Goal: Information Seeking & Learning: Learn about a topic

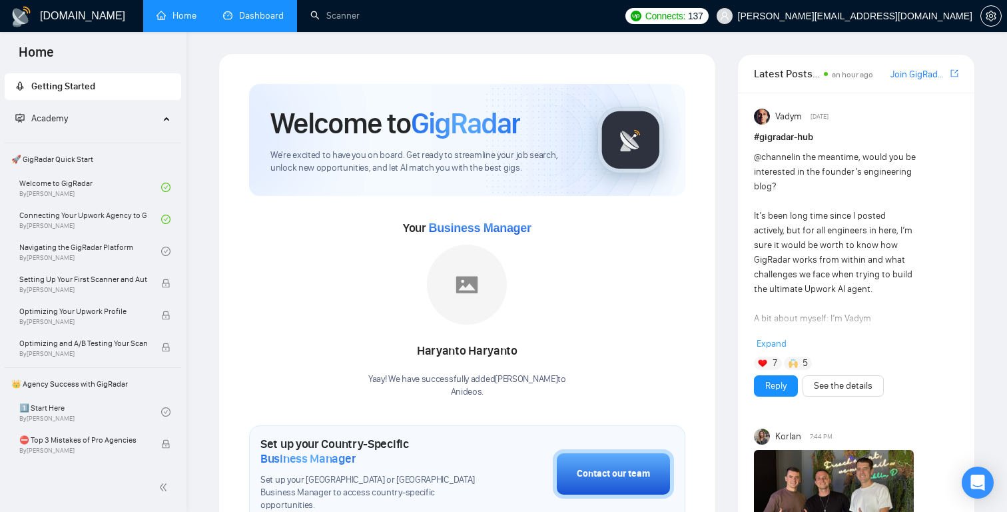
click at [263, 15] on link "Dashboard" at bounding box center [253, 15] width 61 height 11
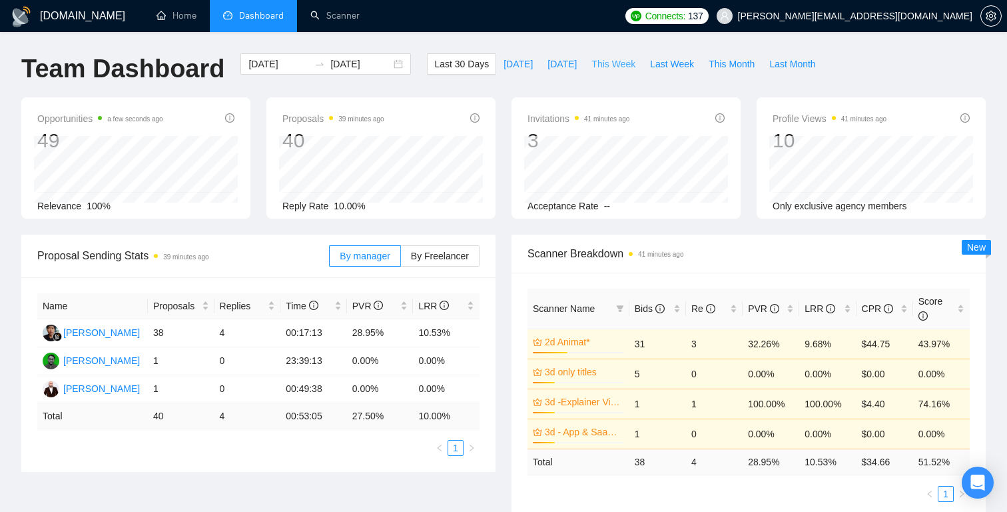
click at [615, 59] on span "This Week" at bounding box center [614, 64] width 44 height 15
type input "[DATE]"
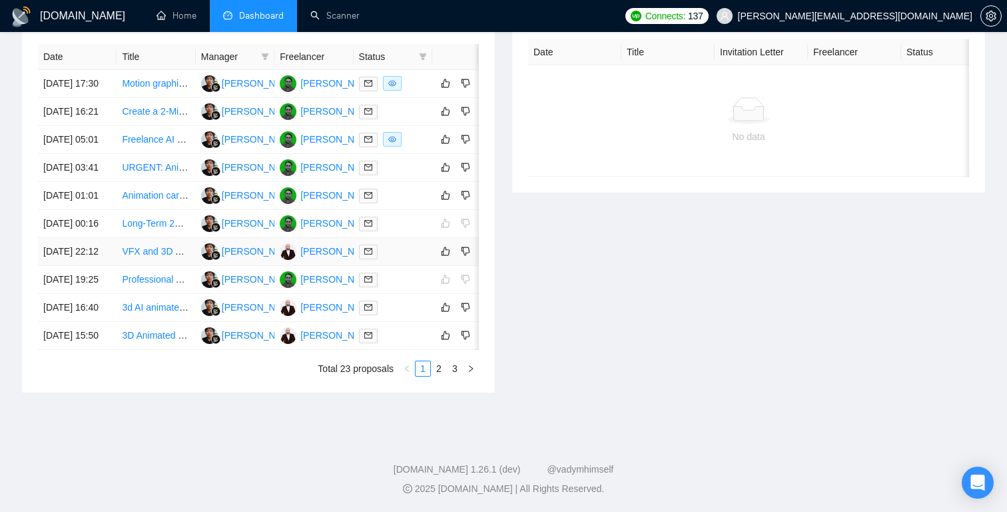
scroll to position [566, 0]
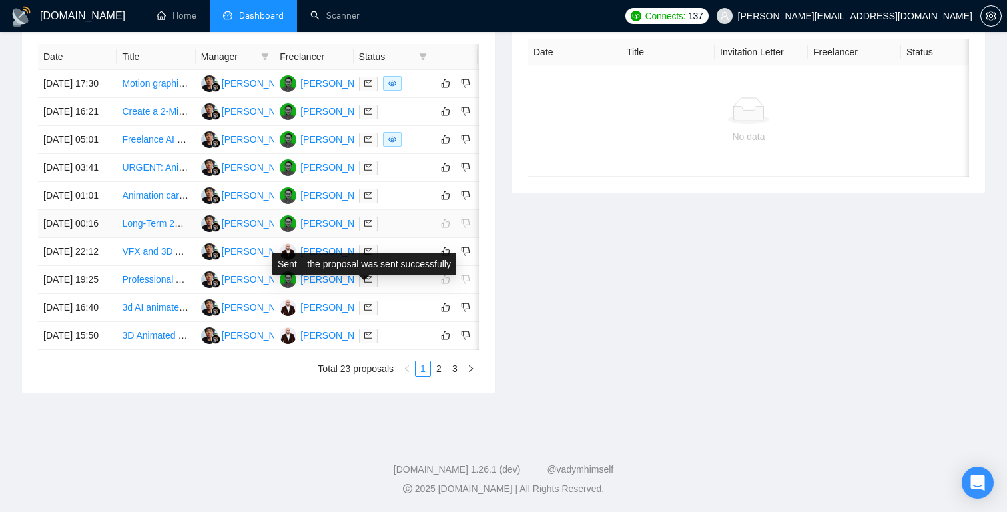
click at [364, 227] on icon "mail" at bounding box center [368, 223] width 8 height 8
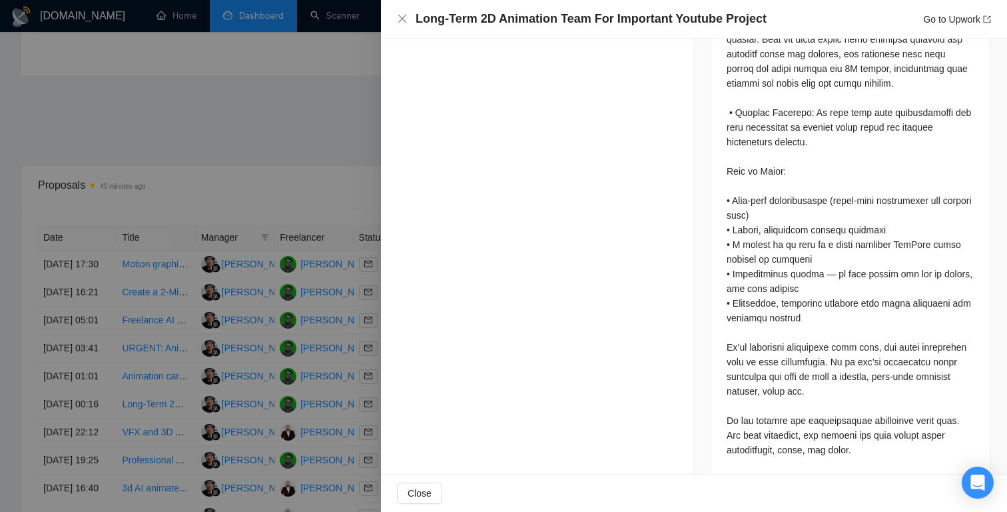
scroll to position [1173, 0]
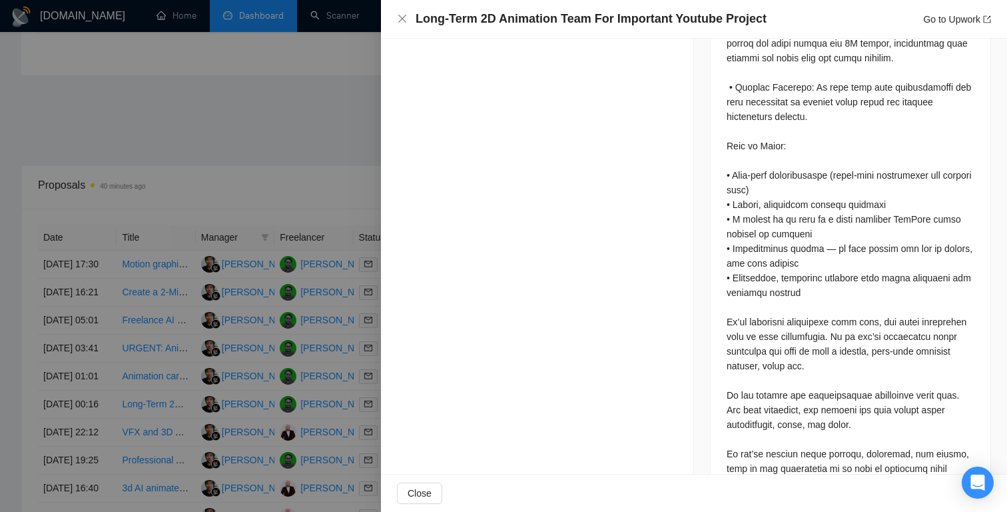
click at [288, 263] on div at bounding box center [503, 256] width 1007 height 512
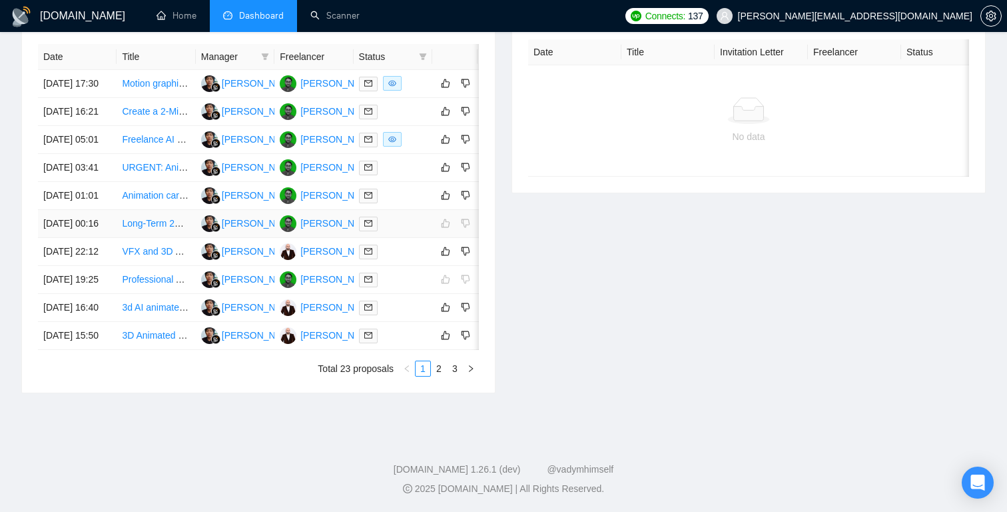
scroll to position [556, 0]
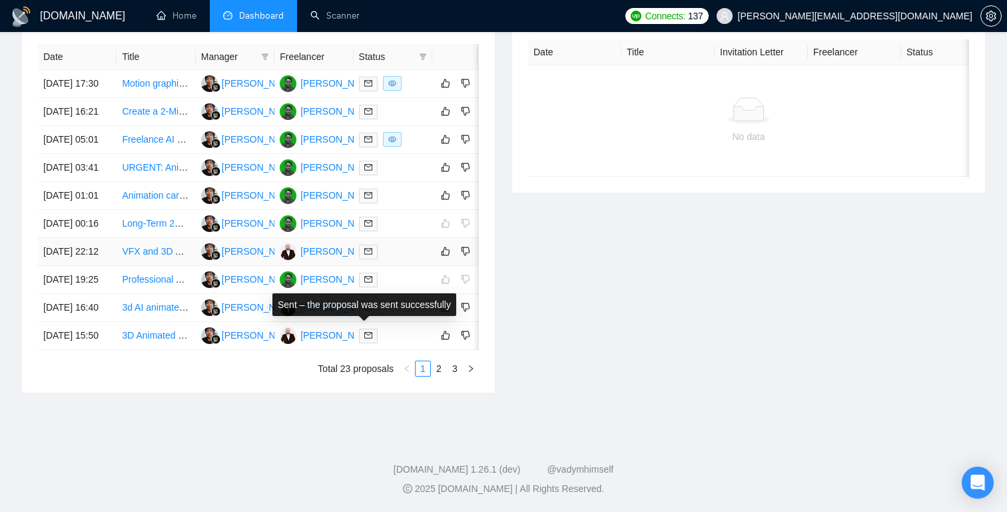
click at [366, 255] on icon "mail" at bounding box center [368, 251] width 8 height 8
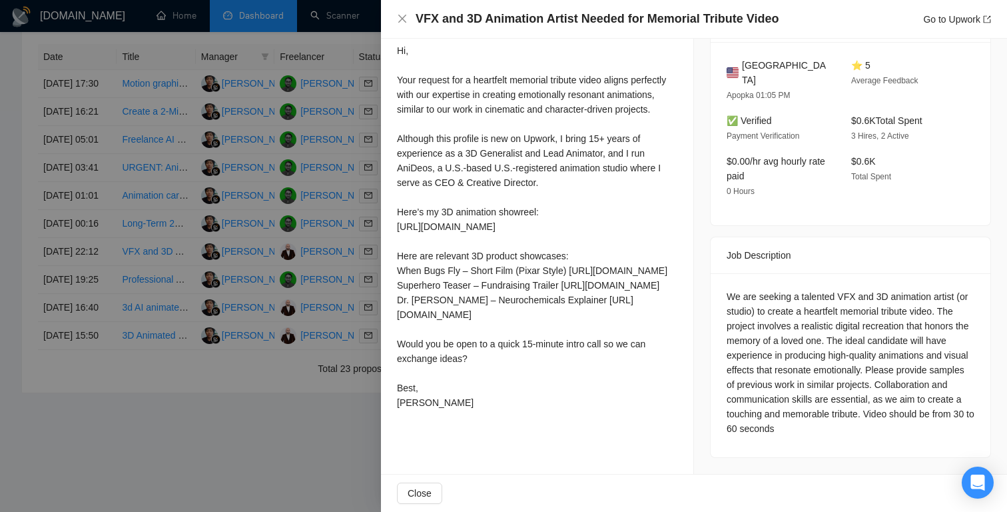
click at [326, 117] on div at bounding box center [503, 256] width 1007 height 512
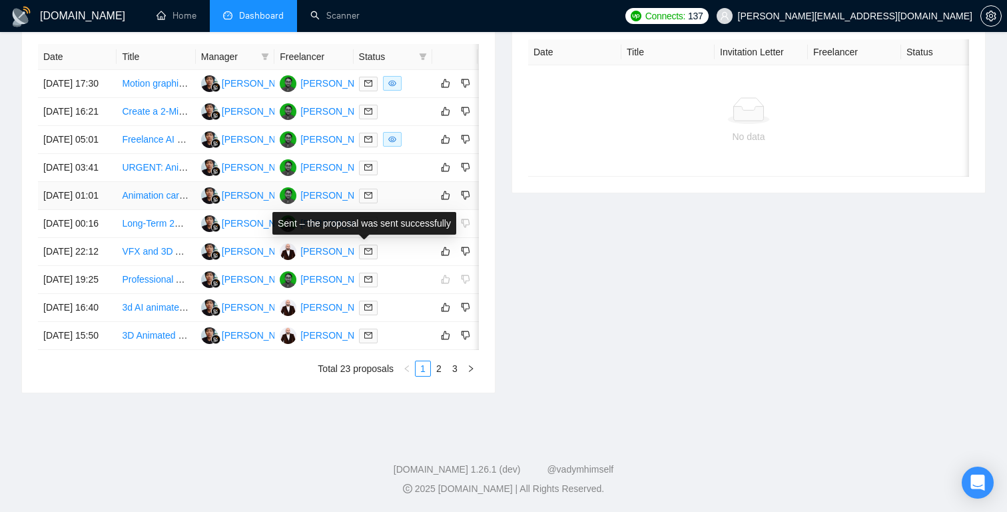
click at [372, 199] on icon "mail" at bounding box center [368, 196] width 8 height 6
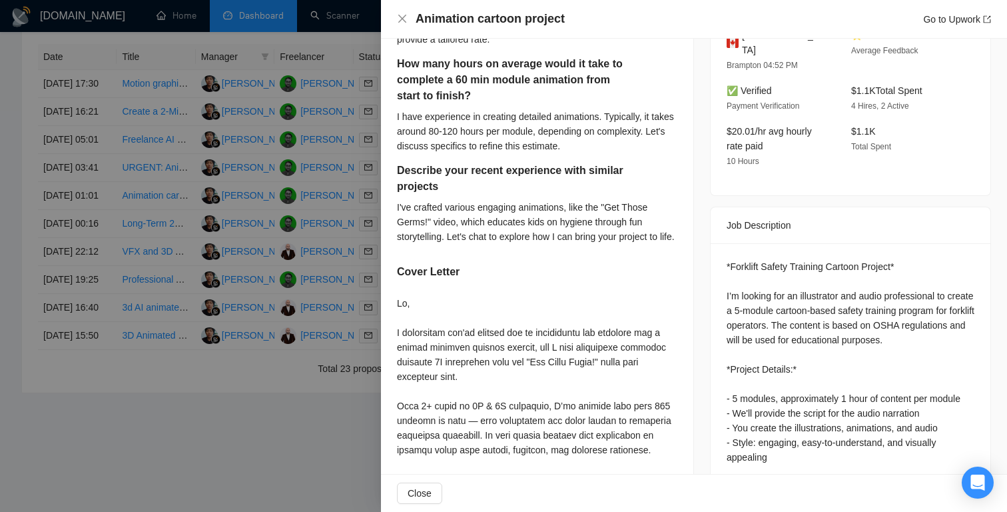
click at [288, 187] on div at bounding box center [503, 256] width 1007 height 512
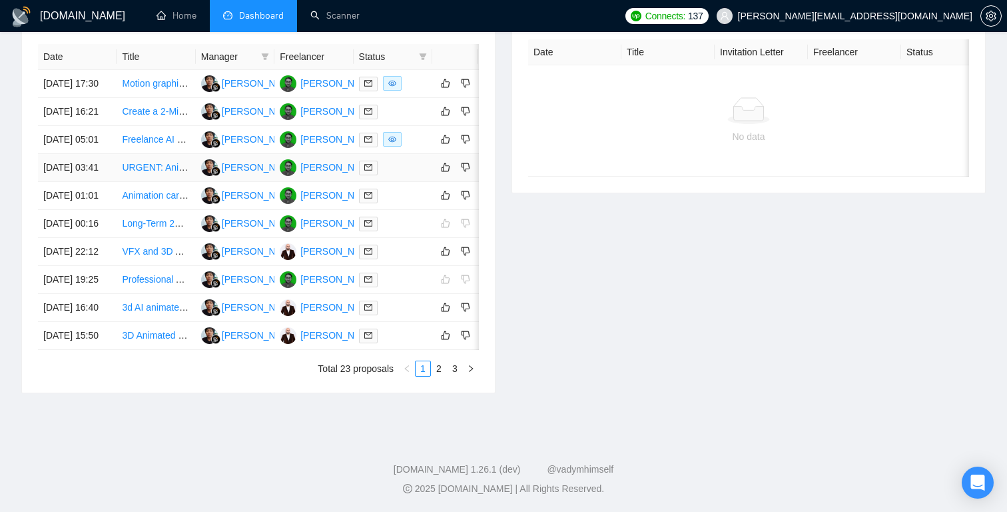
click at [363, 175] on span at bounding box center [368, 168] width 19 height 15
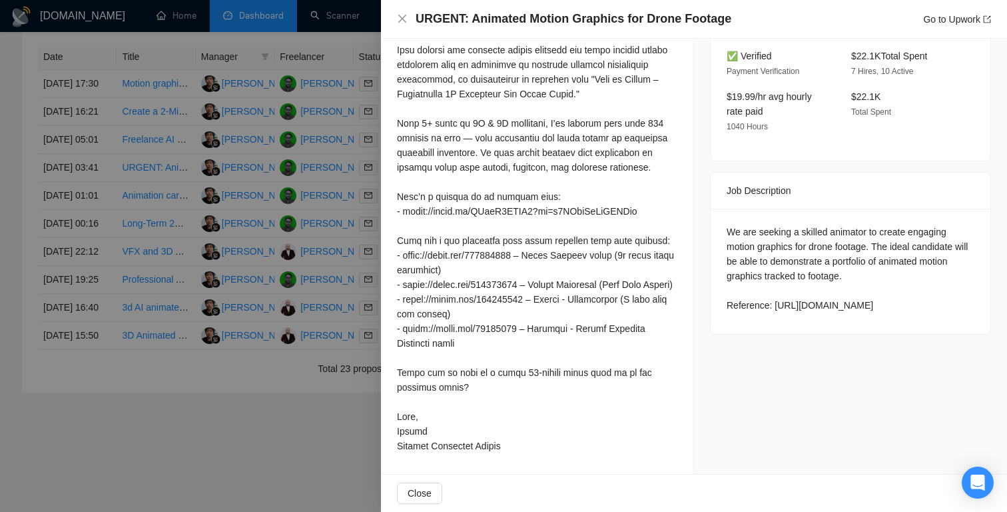
click at [339, 165] on div at bounding box center [503, 256] width 1007 height 512
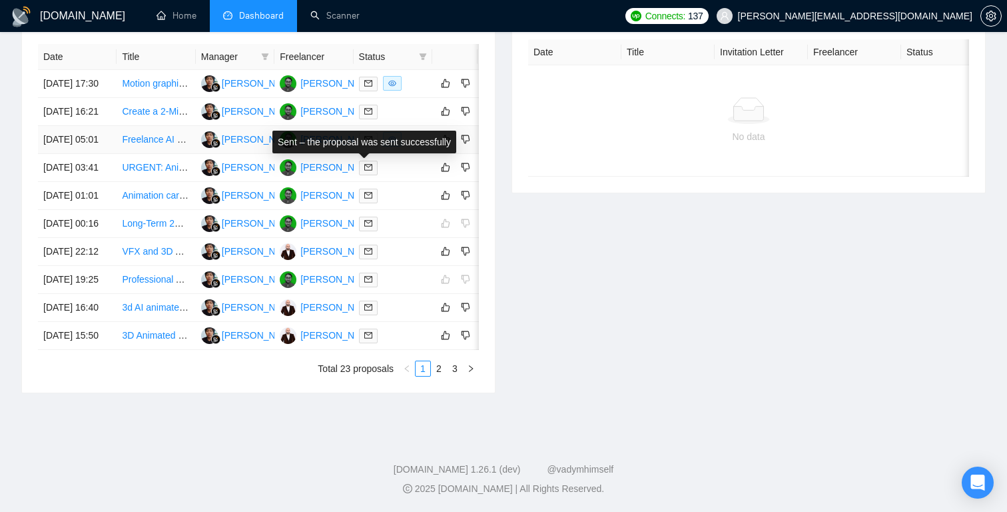
click at [367, 143] on icon "mail" at bounding box center [368, 140] width 8 height 6
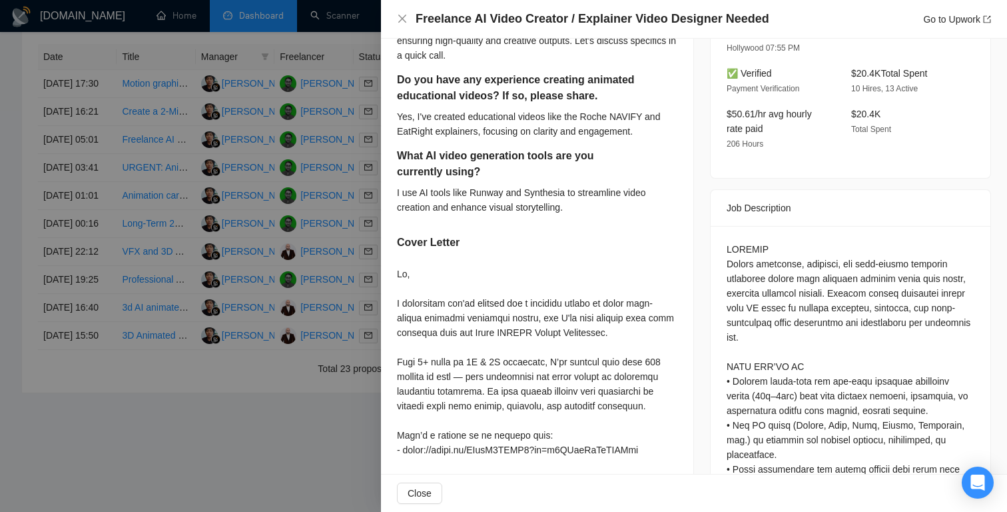
click at [297, 161] on div at bounding box center [503, 256] width 1007 height 512
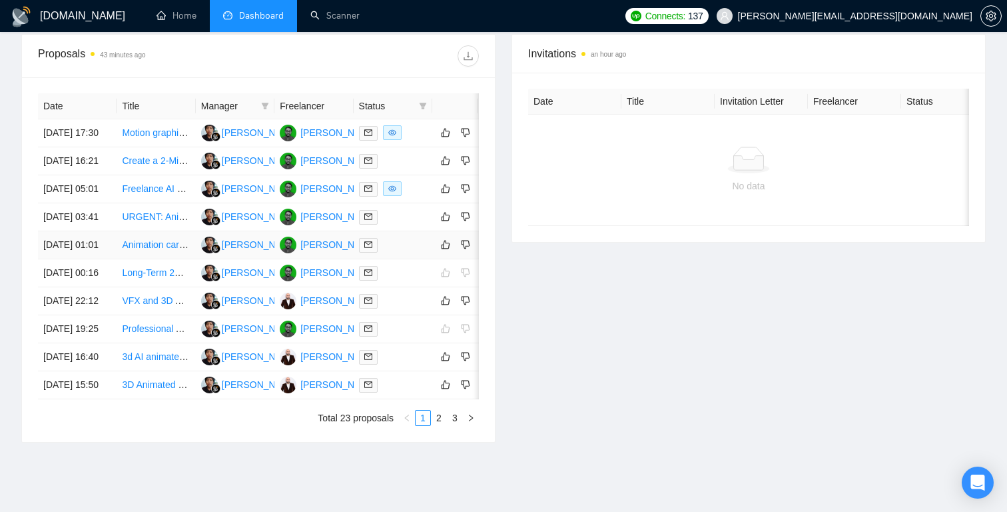
scroll to position [481, 0]
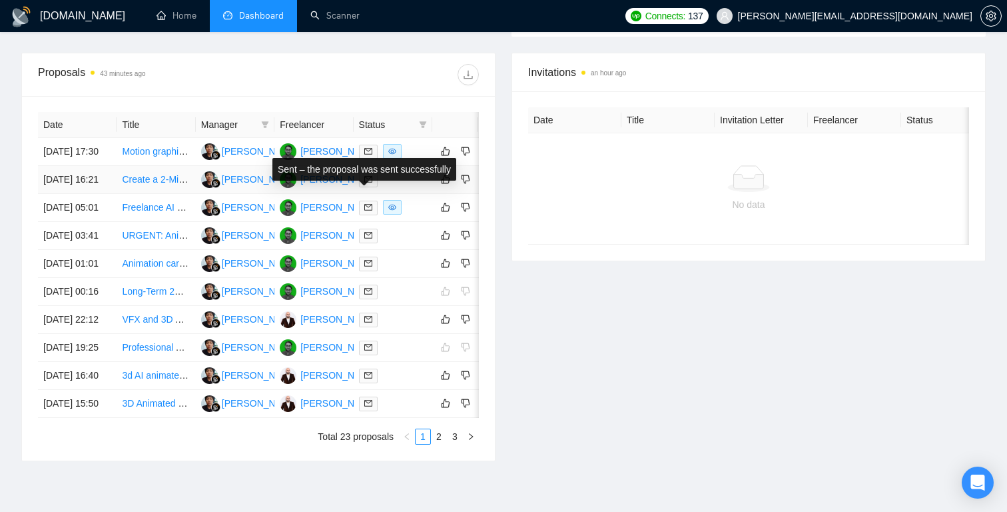
click at [367, 183] on icon "mail" at bounding box center [368, 180] width 8 height 6
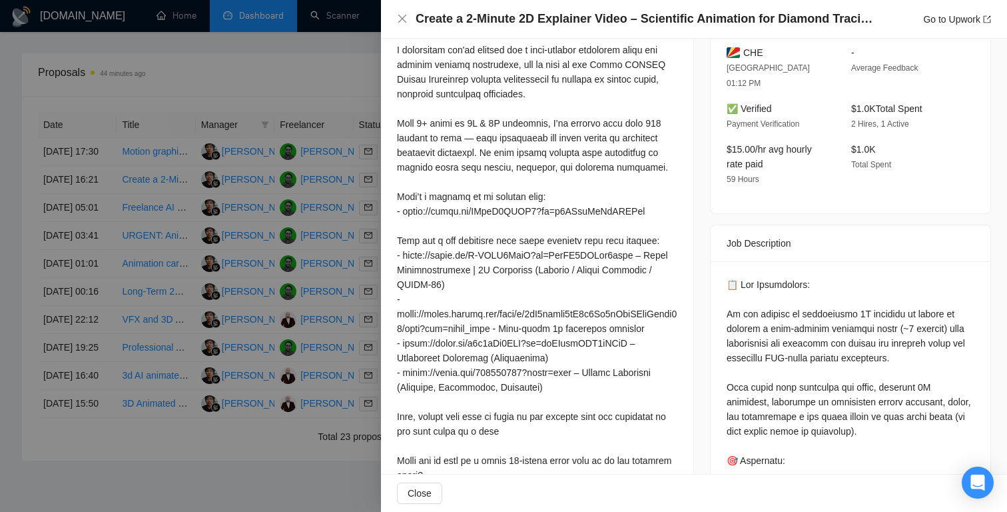
click at [286, 127] on div at bounding box center [503, 256] width 1007 height 512
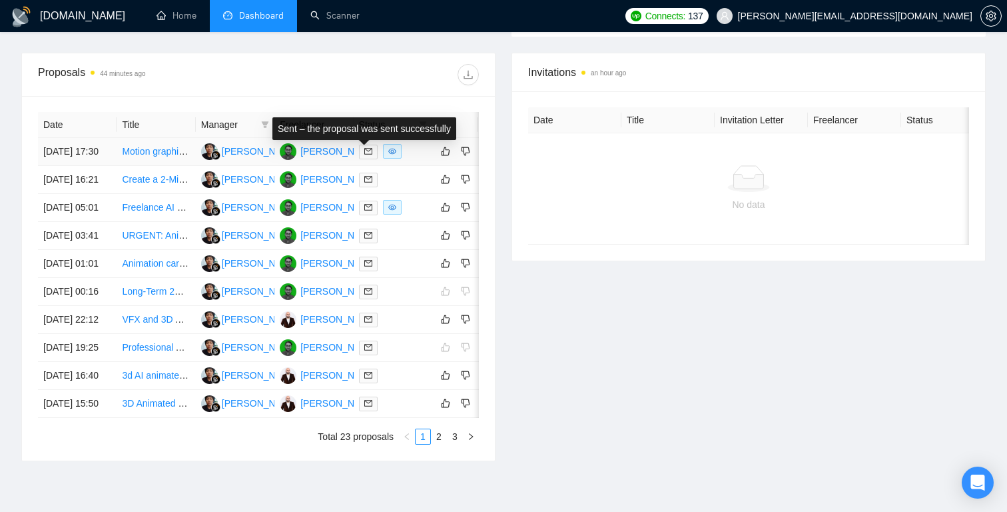
click at [366, 155] on icon "mail" at bounding box center [368, 152] width 8 height 6
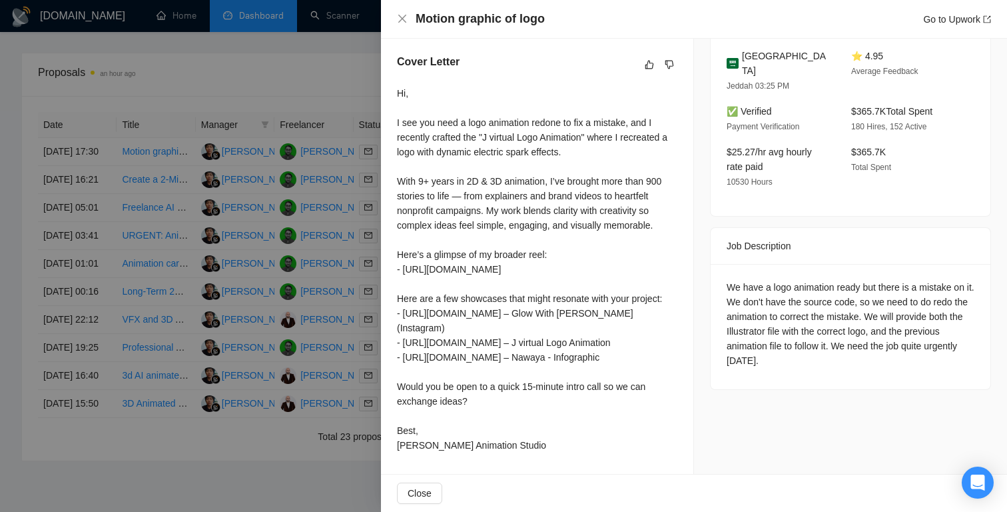
click at [301, 121] on div at bounding box center [503, 256] width 1007 height 512
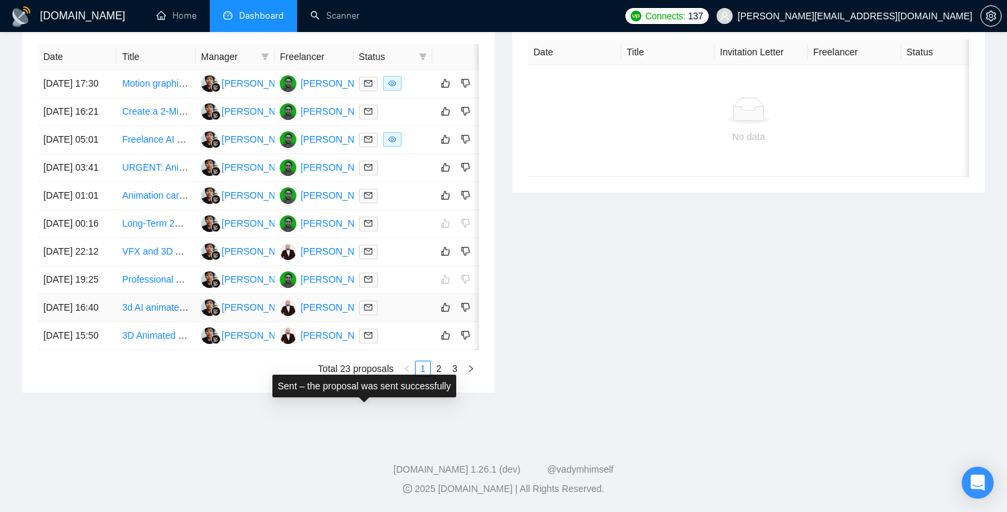
scroll to position [663, 0]
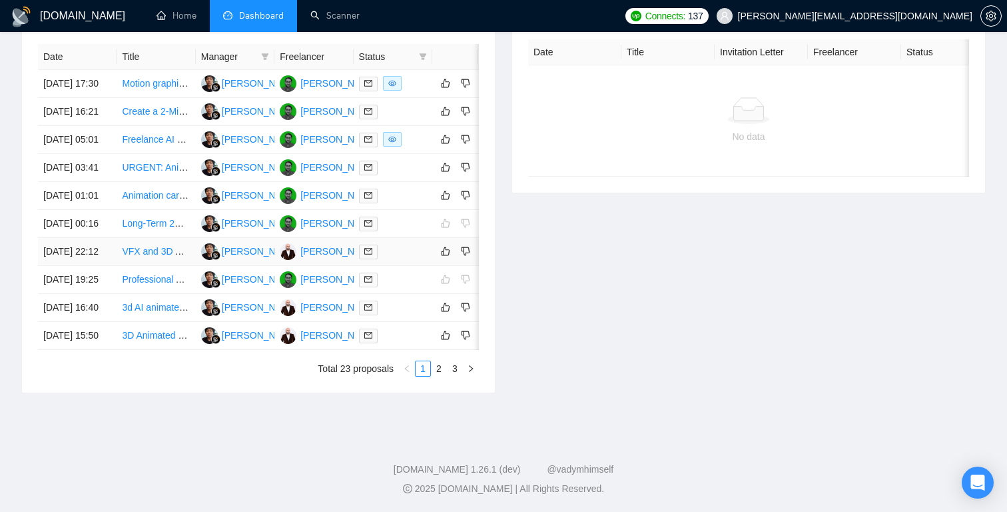
click at [152, 246] on link "VFX and 3D Animation Artist Needed for Memorial Tribute Video" at bounding box center [254, 251] width 264 height 11
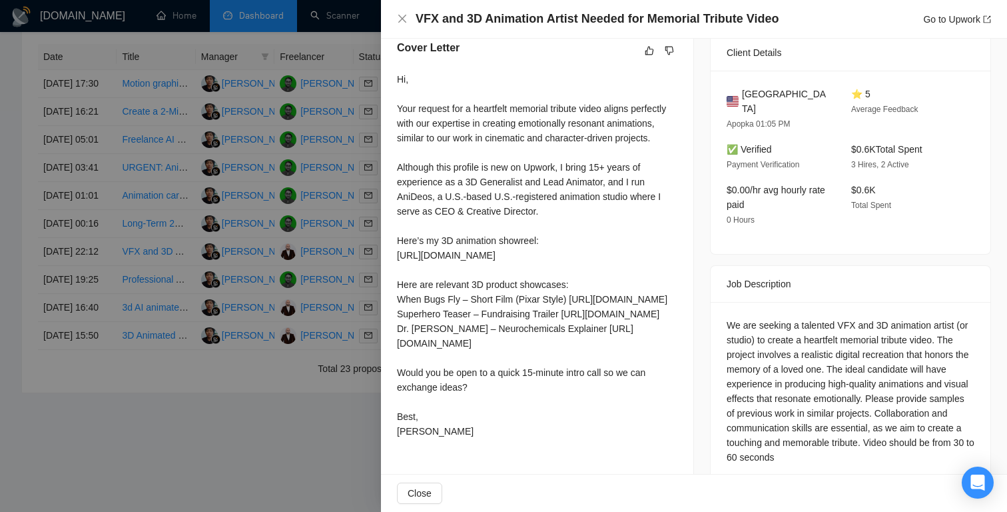
click at [298, 230] on div at bounding box center [503, 256] width 1007 height 512
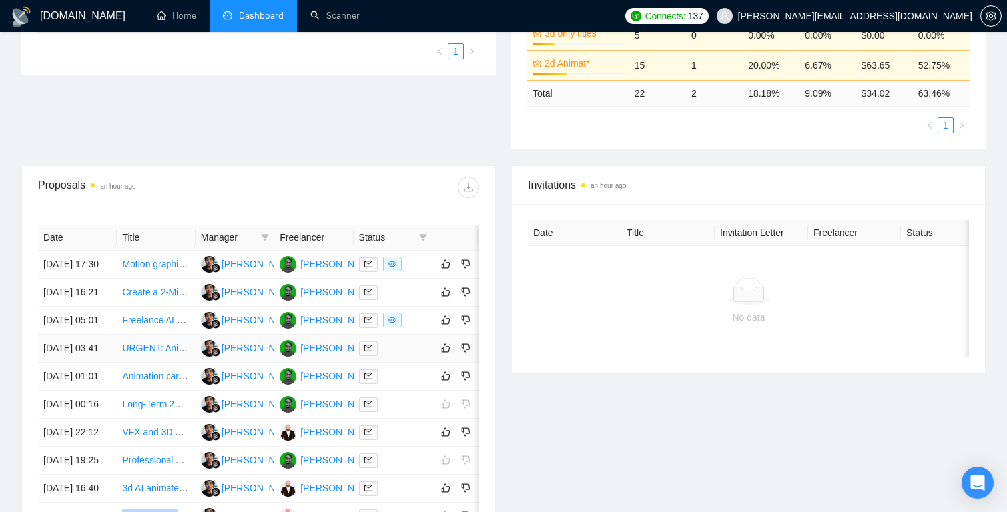
scroll to position [327, 0]
